Goal: Information Seeking & Learning: Check status

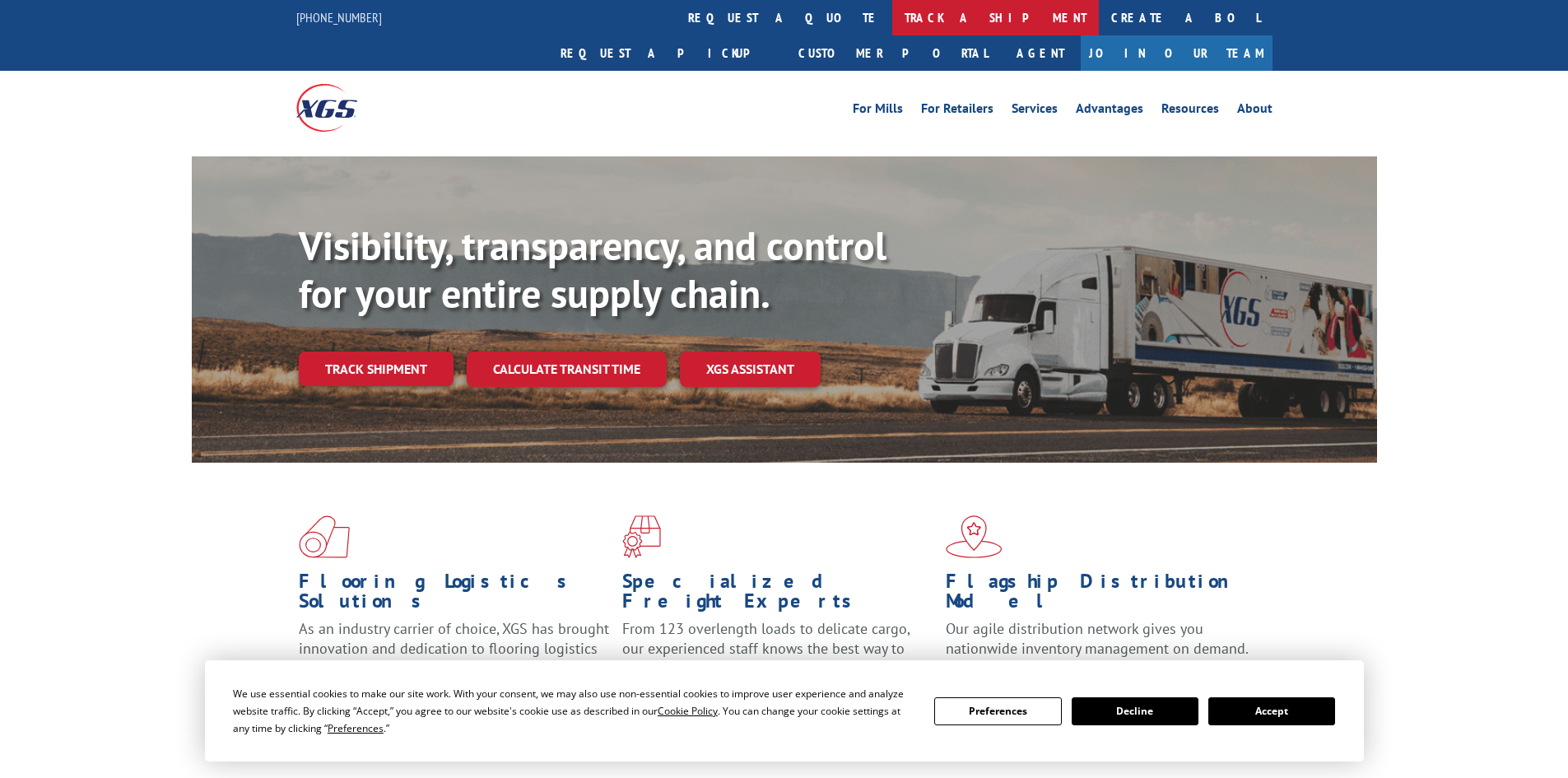
click at [892, 11] on link "track a shipment" at bounding box center [995, 17] width 207 height 35
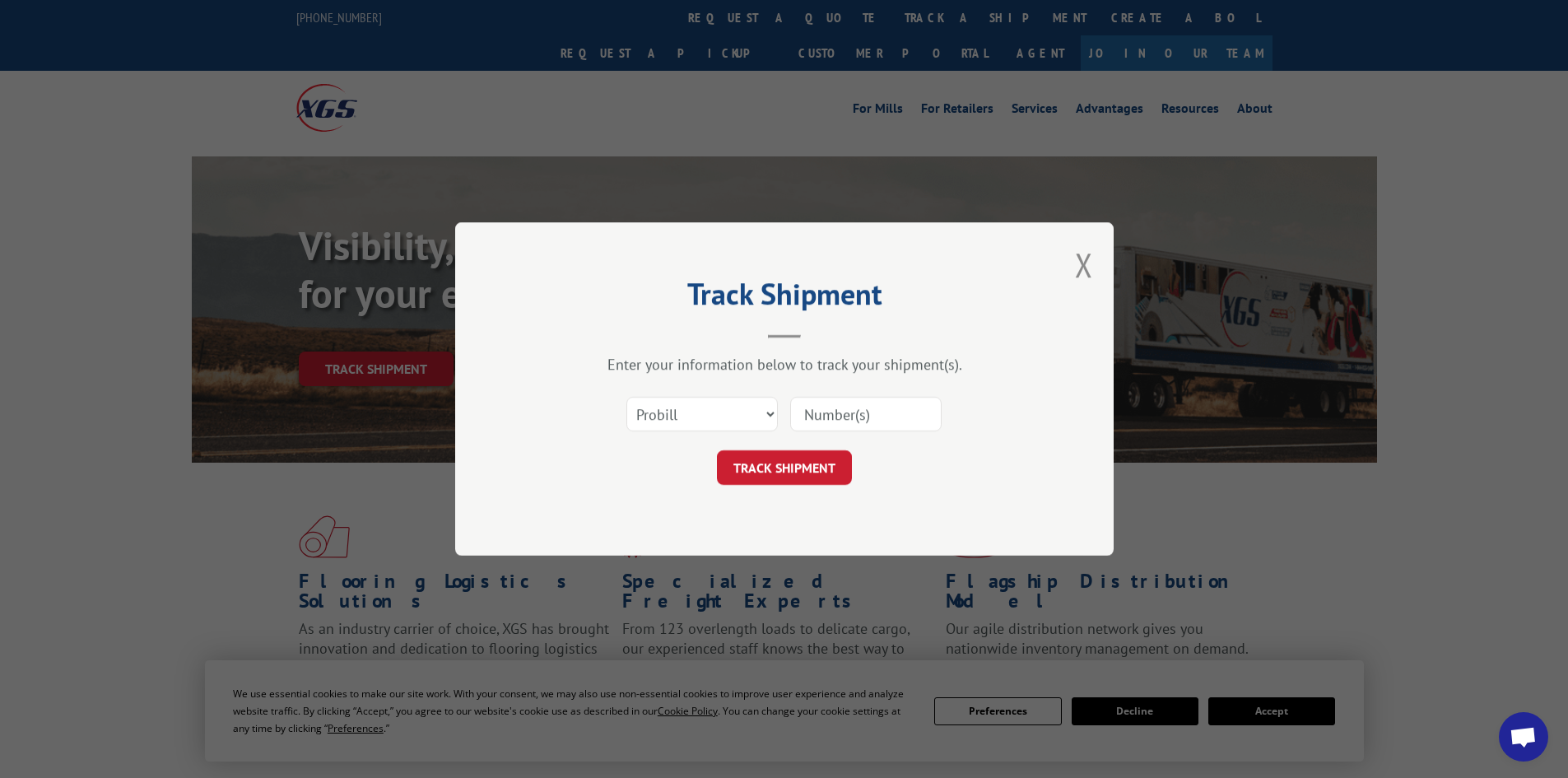
paste input "17521753"
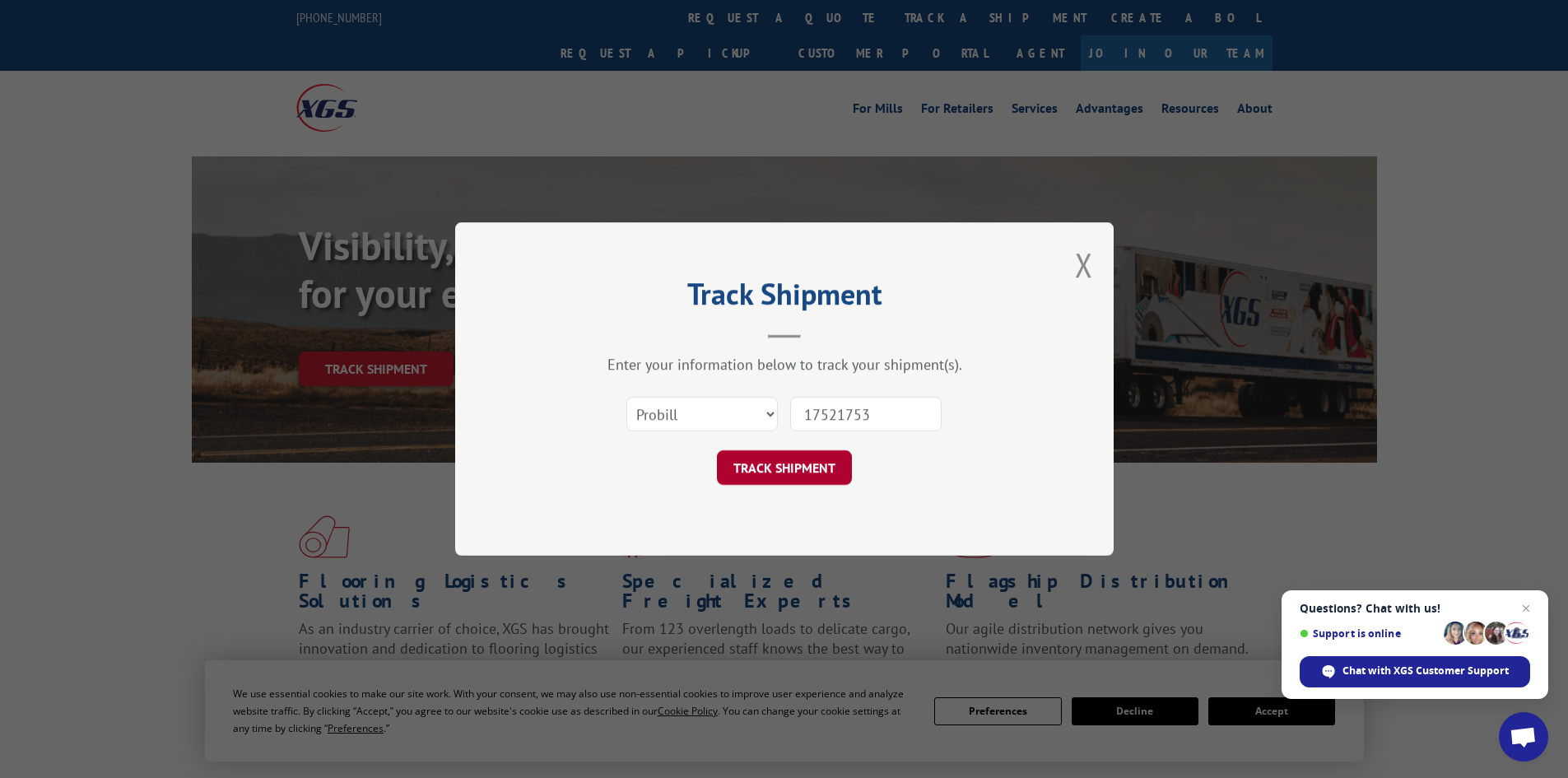
type input "17521753"
click at [806, 463] on button "TRACK SHIPMENT" at bounding box center [784, 467] width 135 height 34
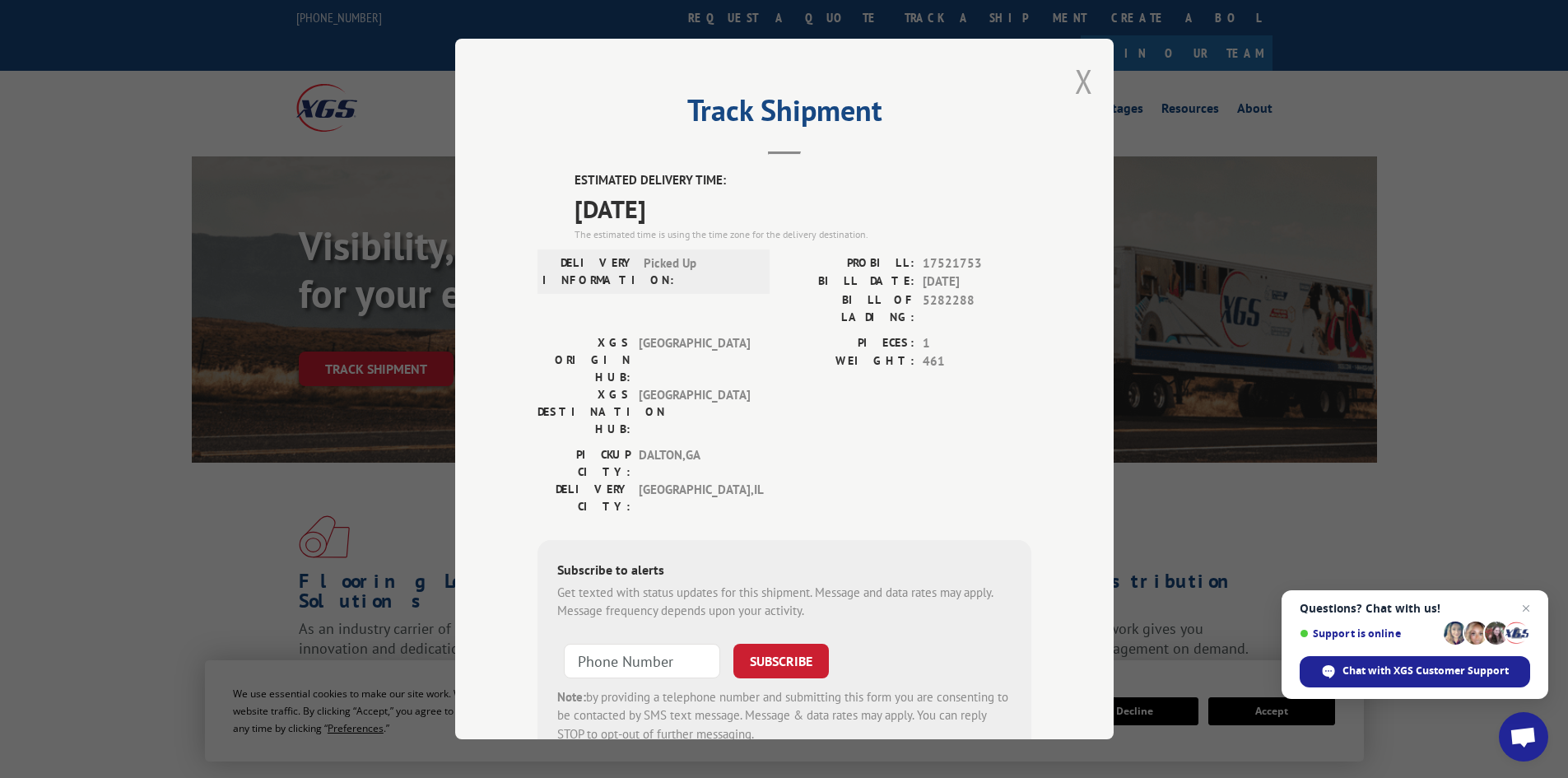
click at [1075, 78] on button "Close modal" at bounding box center [1084, 81] width 18 height 44
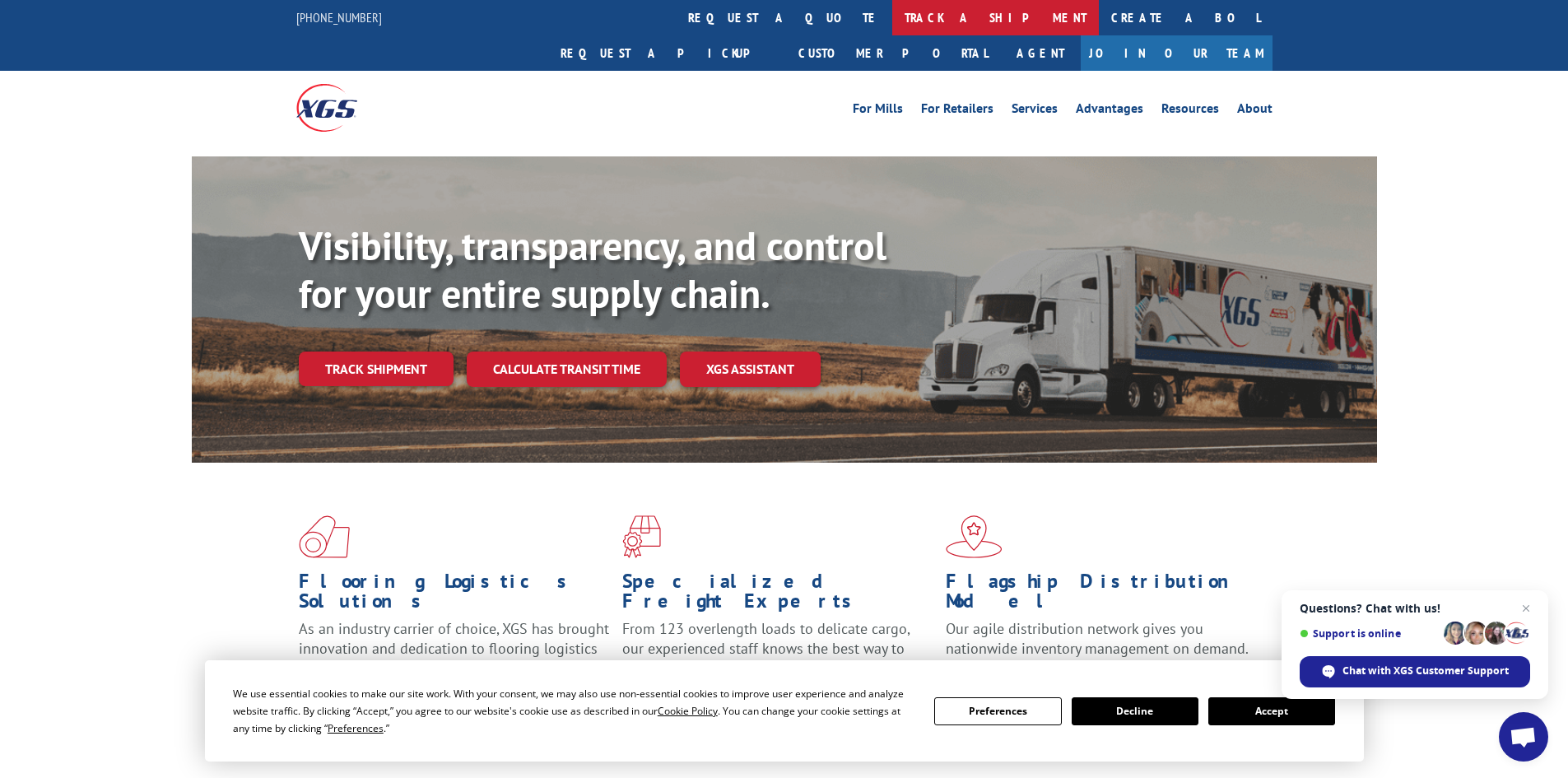
click at [892, 25] on link "track a shipment" at bounding box center [995, 17] width 207 height 35
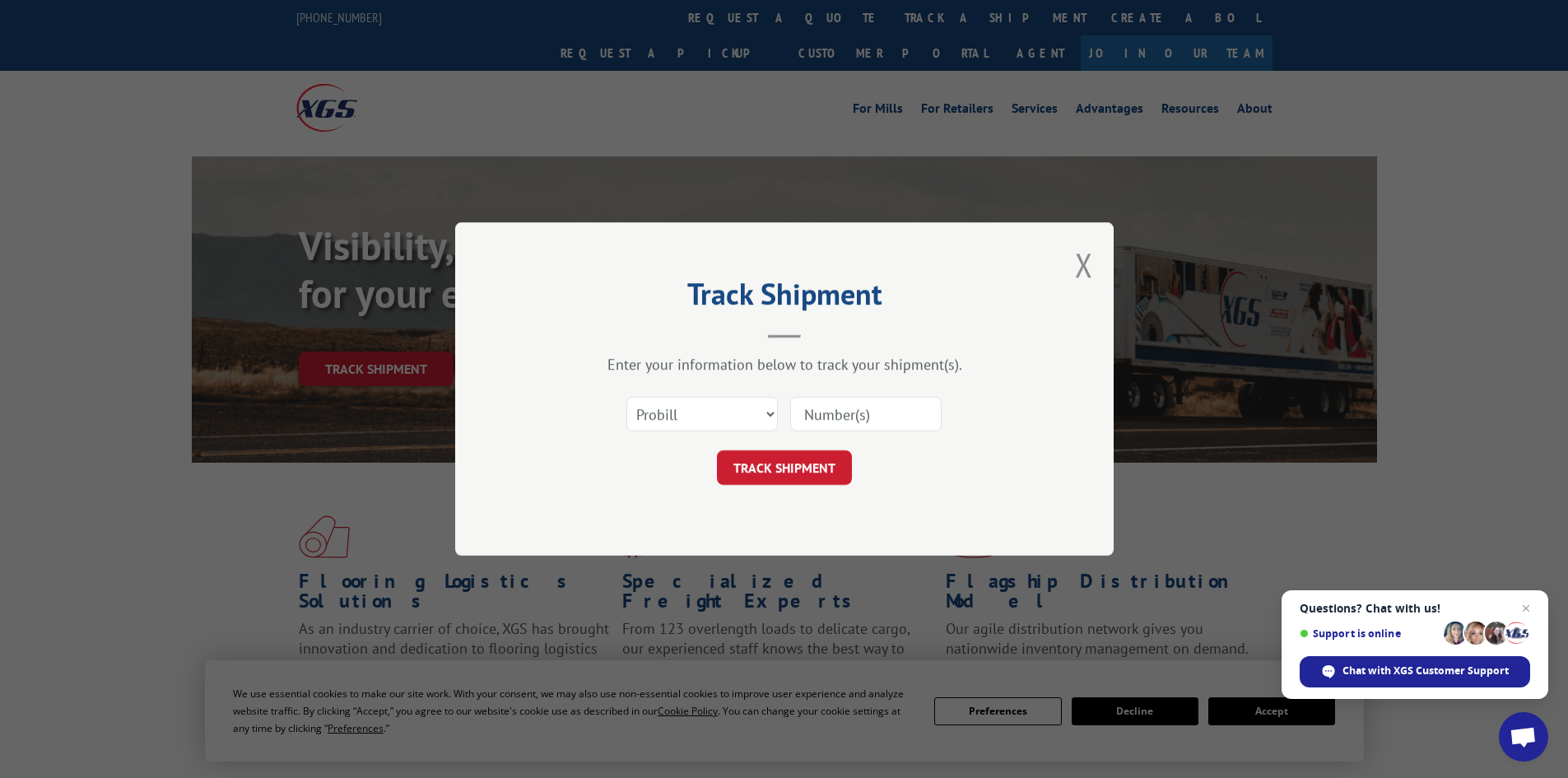
paste input "17229601"
type input "17229601"
click at [756, 472] on button "TRACK SHIPMENT" at bounding box center [784, 467] width 135 height 34
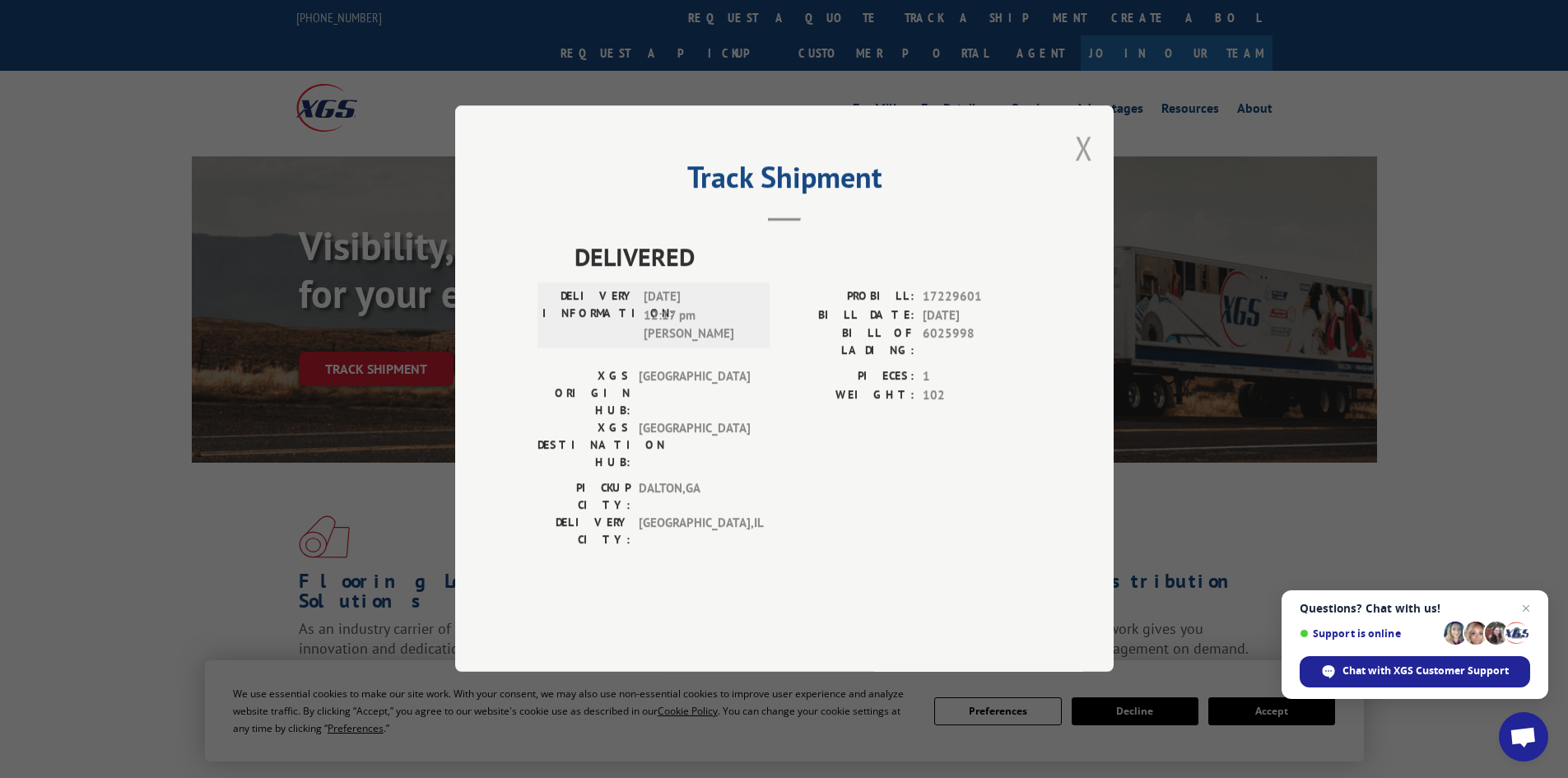
click at [1084, 170] on button "Close modal" at bounding box center [1084, 148] width 18 height 44
